Goal: Task Accomplishment & Management: Use online tool/utility

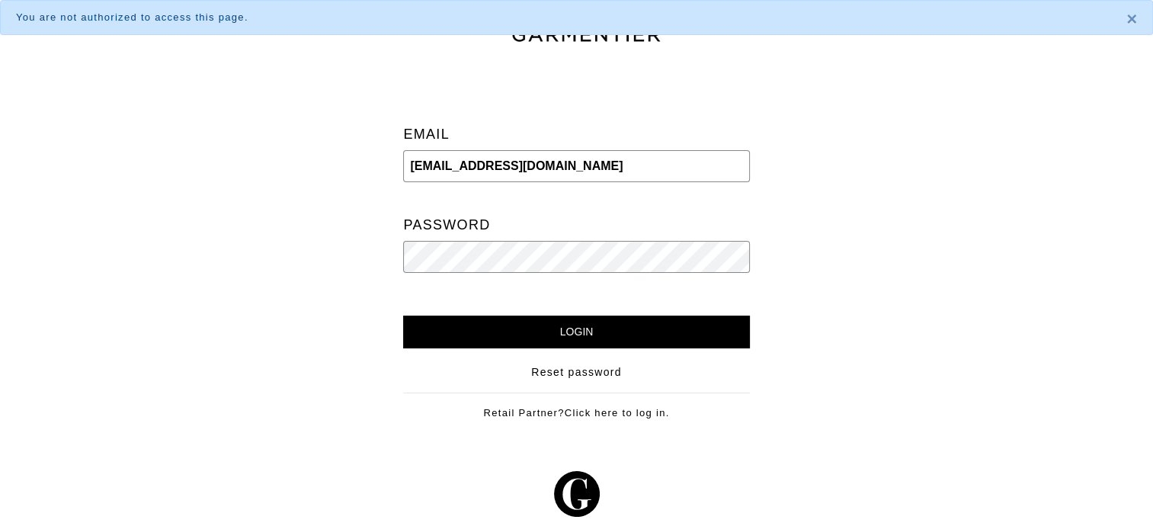
click at [612, 327] on input "Login" at bounding box center [576, 331] width 346 height 33
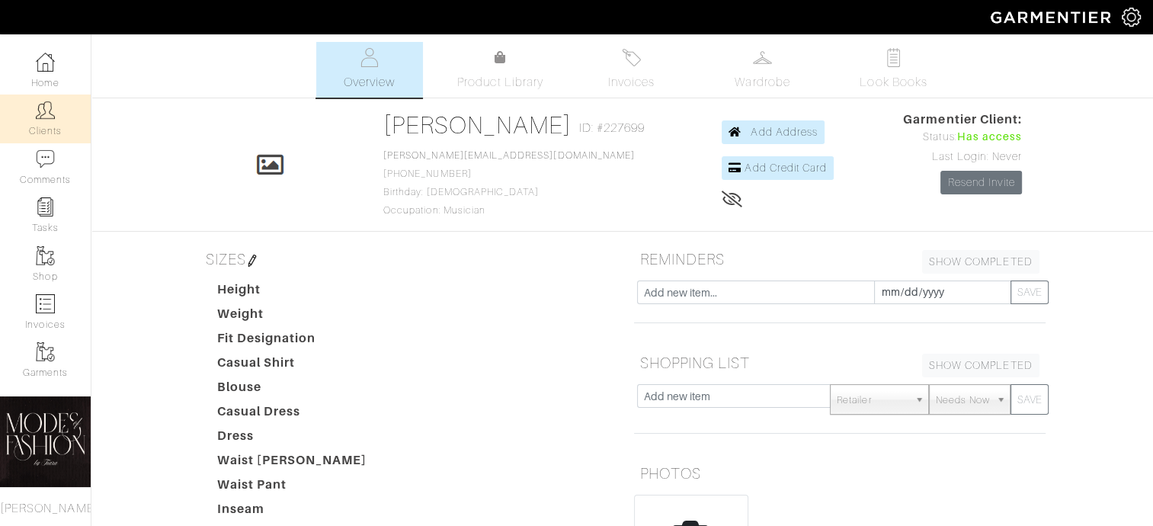
click at [43, 126] on link "Clients" at bounding box center [45, 118] width 91 height 48
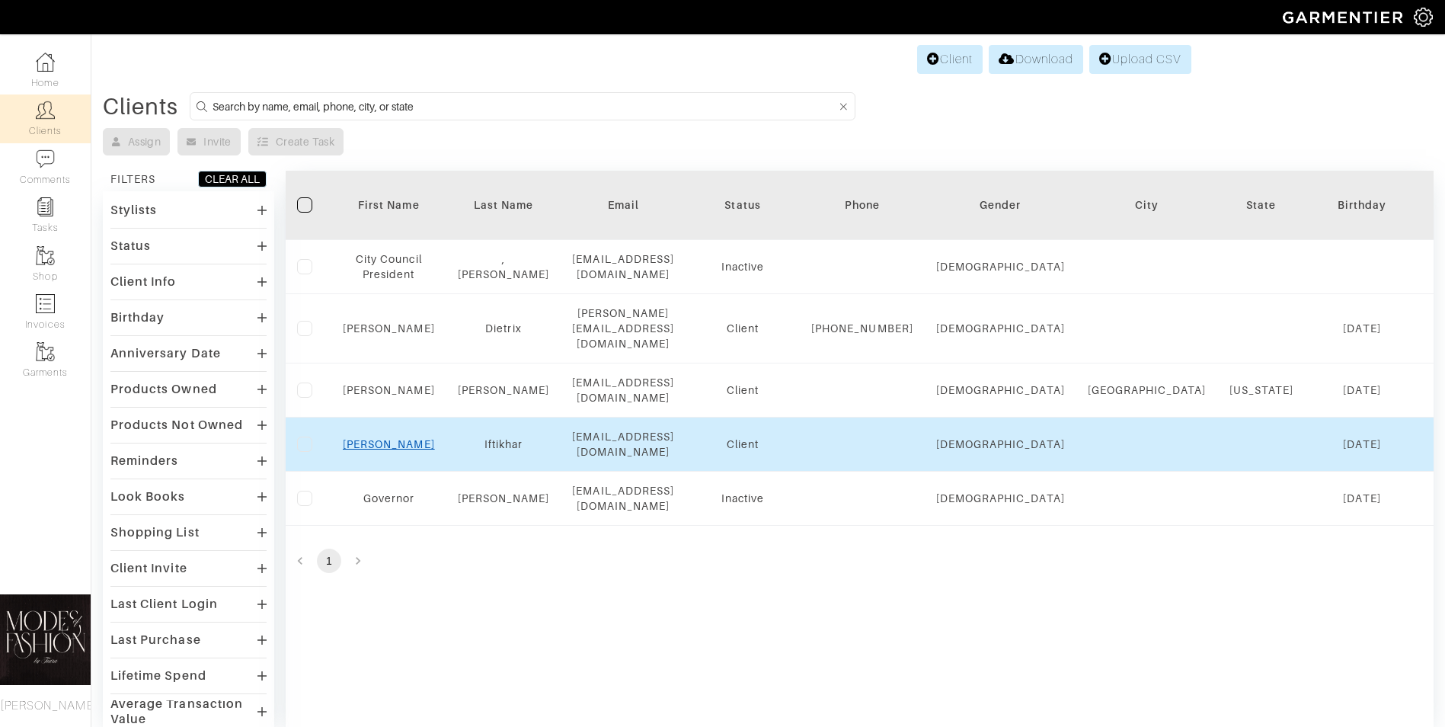
click at [385, 443] on link "Anisa" at bounding box center [389, 444] width 92 height 12
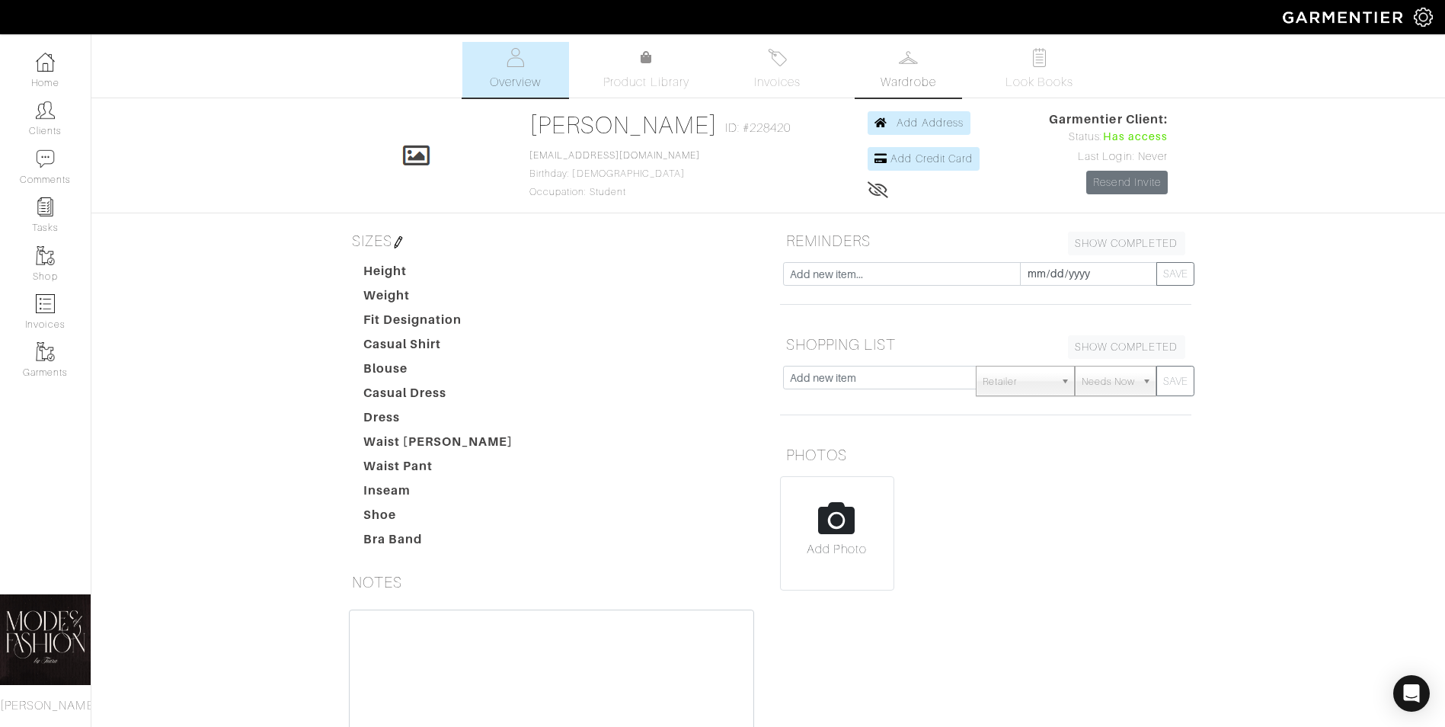
click at [915, 66] on img at bounding box center [908, 57] width 19 height 19
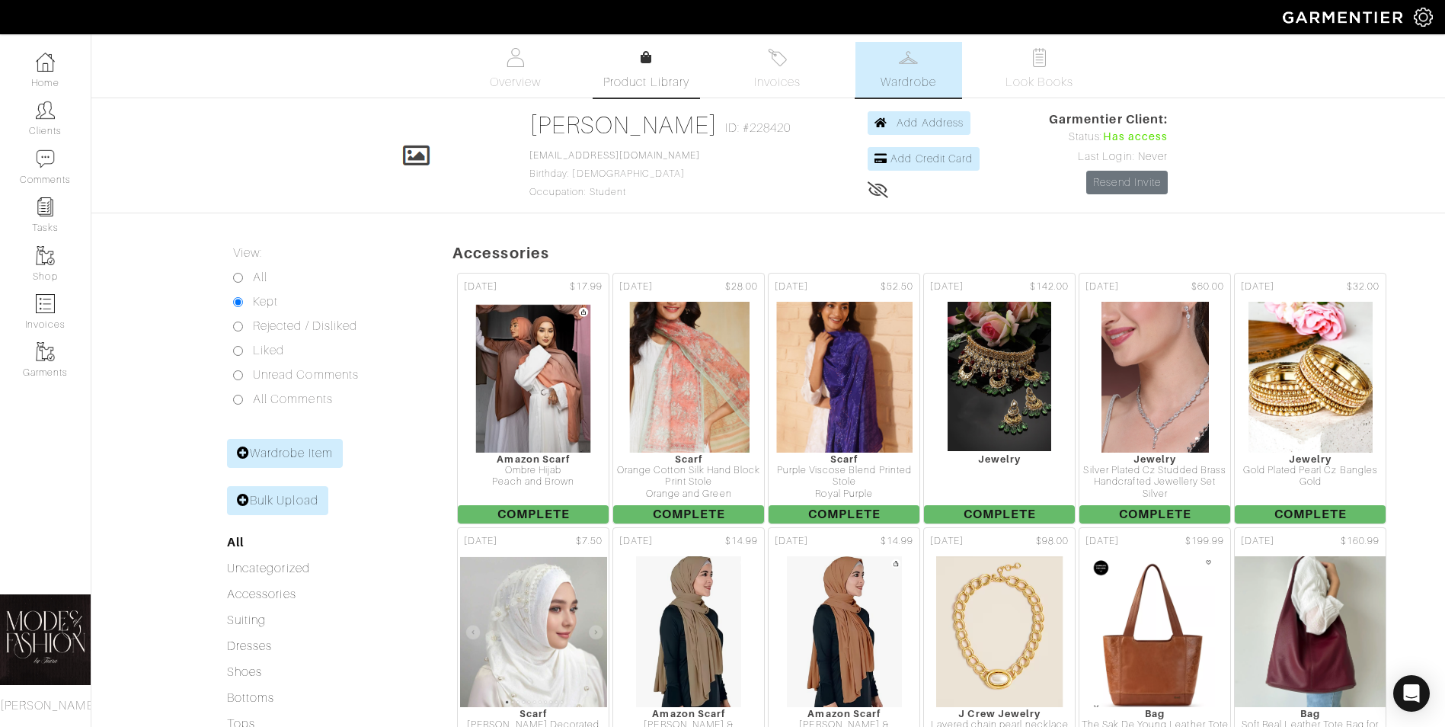
click at [661, 76] on span "Product Library" at bounding box center [646, 82] width 86 height 18
